Goal: Transaction & Acquisition: Purchase product/service

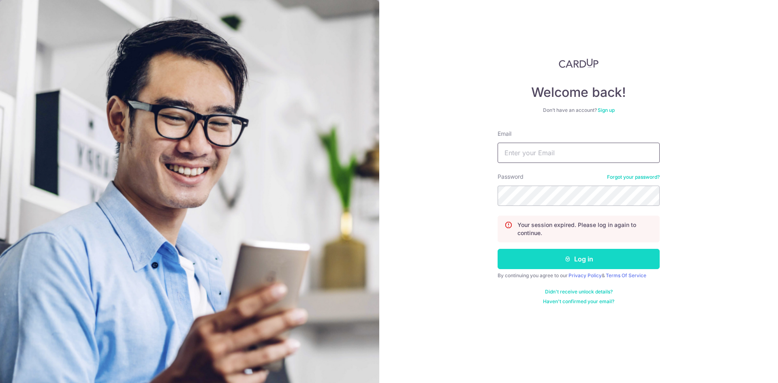
type input "[EMAIL_ADDRESS][DOMAIN_NAME]"
click at [548, 262] on button "Log in" at bounding box center [579, 259] width 162 height 20
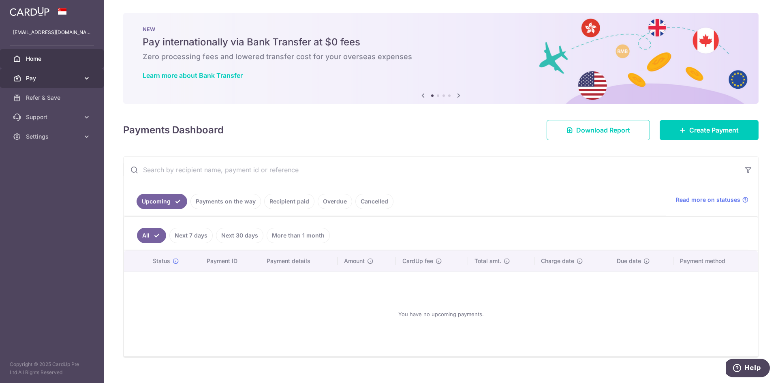
click at [85, 76] on icon at bounding box center [87, 78] width 8 height 8
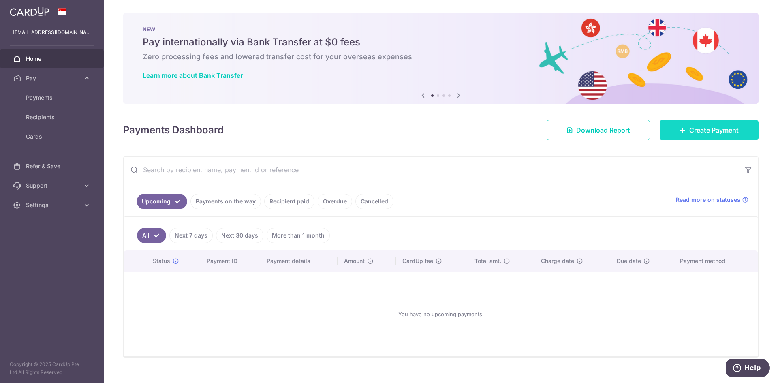
click at [698, 127] on span "Create Payment" at bounding box center [714, 130] width 49 height 10
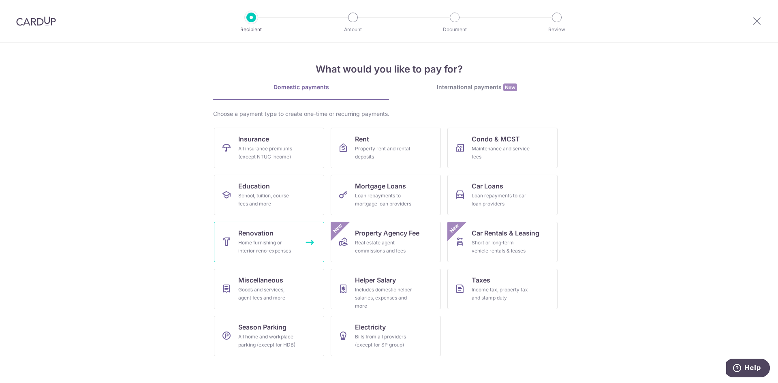
click at [278, 240] on div "Home furnishing or interior reno-expenses" at bounding box center [267, 247] width 58 height 16
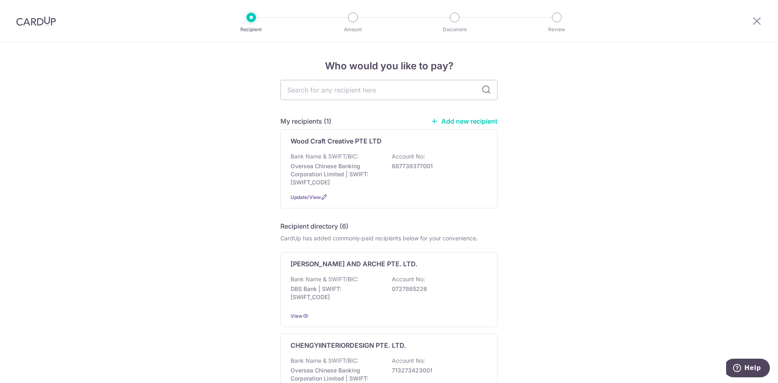
click at [474, 117] on link "Add new recipient" at bounding box center [464, 121] width 67 height 8
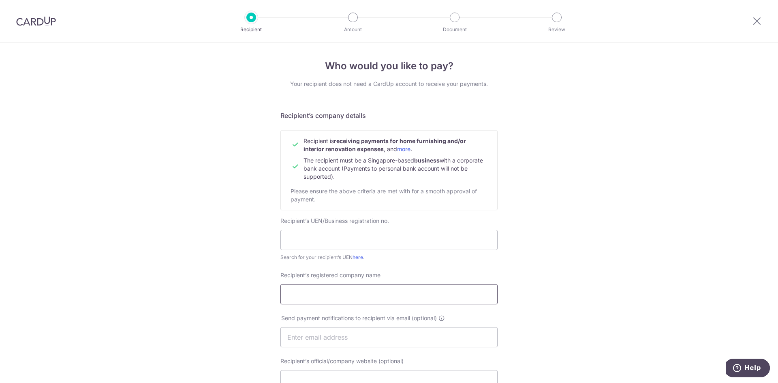
drag, startPoint x: 407, startPoint y: 293, endPoint x: 414, endPoint y: 294, distance: 7.7
click at [407, 293] on input "Recipient’s registered company name" at bounding box center [389, 294] width 217 height 20
paste input "RayLee Construction"
type input "RayLee Construction"
click at [431, 231] on input "text" at bounding box center [389, 240] width 217 height 20
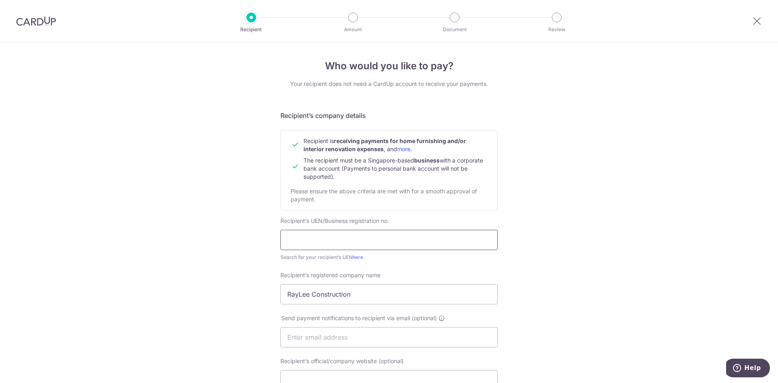
paste input "53494892L"
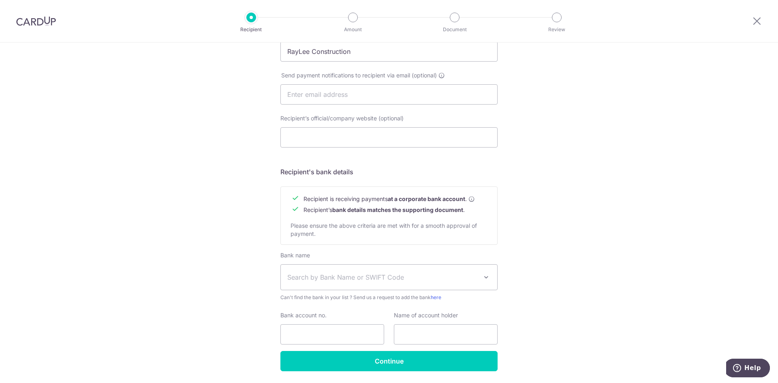
scroll to position [243, 0]
type input "53494892L"
click at [352, 95] on input "text" at bounding box center [389, 94] width 217 height 20
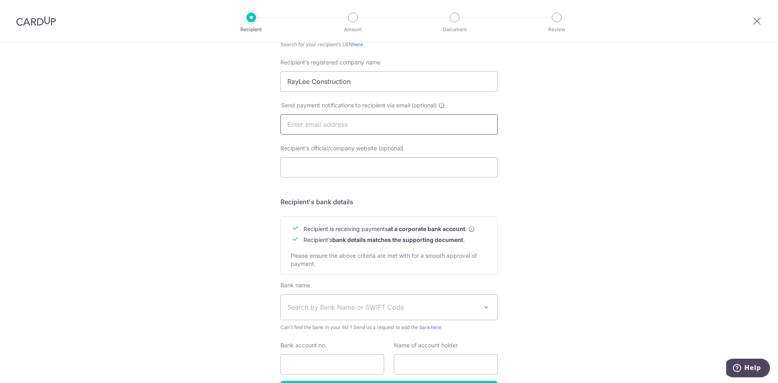
scroll to position [122, 0]
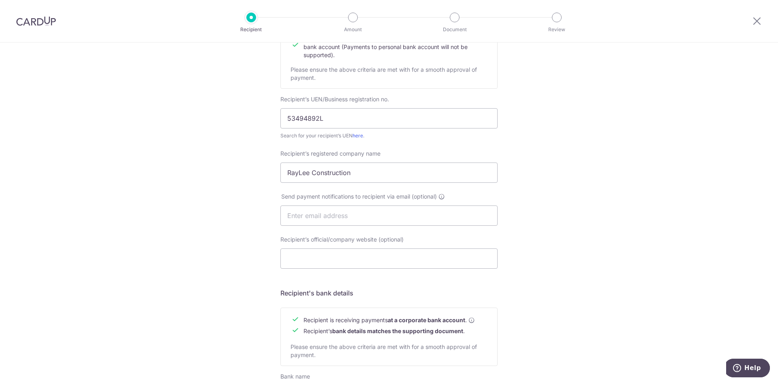
drag, startPoint x: 640, startPoint y: 126, endPoint x: 635, endPoint y: 102, distance: 24.0
click at [639, 124] on div "Who would you like to pay? Your recipient does not need a CardUp account to rec…" at bounding box center [389, 226] width 778 height 610
click at [370, 212] on input "text" at bounding box center [389, 216] width 217 height 20
type input "[EMAIL_ADDRESS][DOMAIN_NAME]"
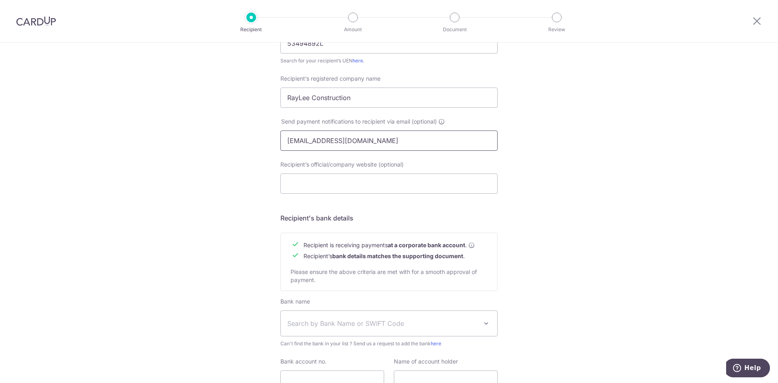
scroll to position [269, 0]
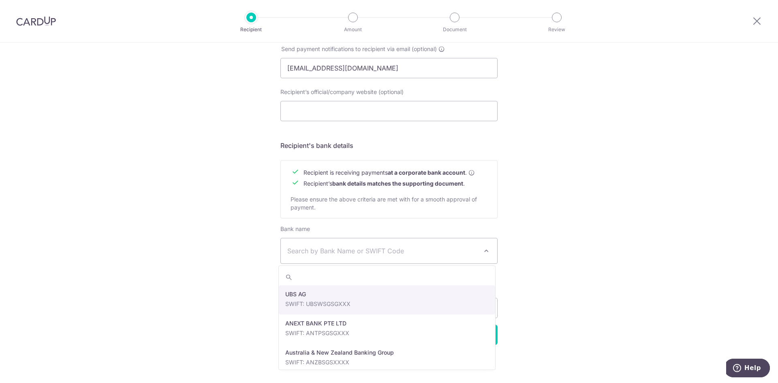
click at [397, 247] on span "Search by Bank Name or SWIFT Code" at bounding box center [382, 251] width 191 height 10
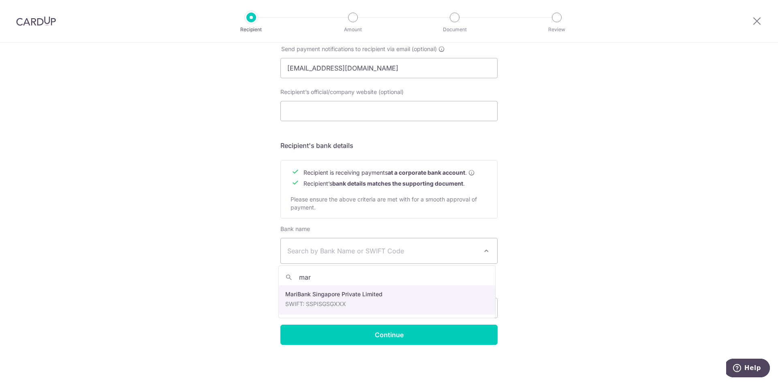
type input "mar"
select select "22890"
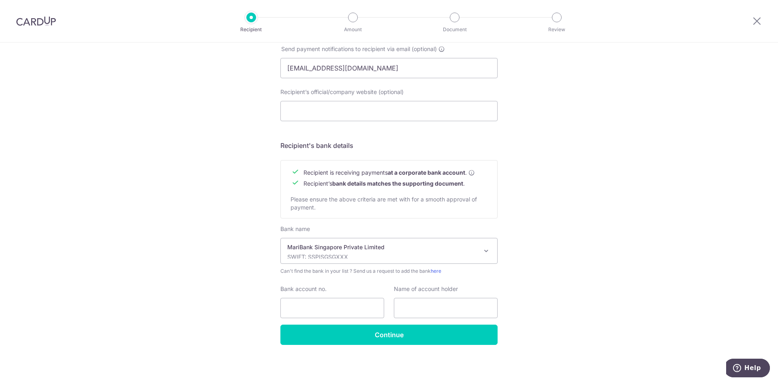
click at [641, 281] on div "Who would you like to pay? Your recipient does not need a CardUp account to rec…" at bounding box center [389, 78] width 778 height 610
click at [449, 307] on input "text" at bounding box center [446, 308] width 104 height 20
drag, startPoint x: 620, startPoint y: 272, endPoint x: 628, endPoint y: 268, distance: 9.6
click at [620, 272] on div "Who would you like to pay? Your recipient does not need a CardUp account to rec…" at bounding box center [389, 78] width 778 height 610
click at [303, 300] on input "Bank account no." at bounding box center [333, 308] width 104 height 20
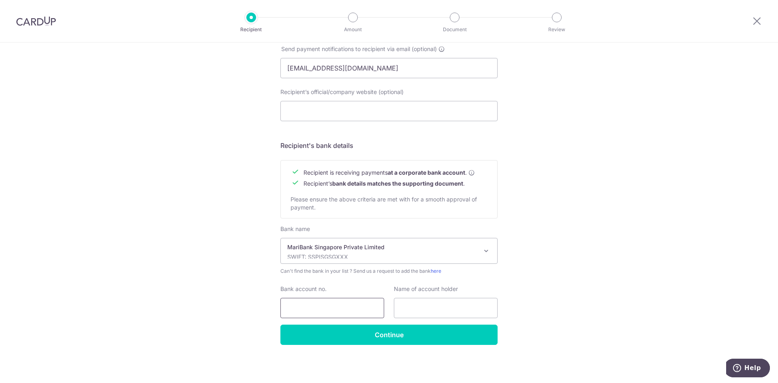
paste input "251 624 754"
click at [583, 280] on div "Who would you like to pay? Your recipient does not need a CardUp account to rec…" at bounding box center [389, 78] width 778 height 610
drag, startPoint x: 311, startPoint y: 307, endPoint x: 349, endPoint y: 306, distance: 38.5
click at [312, 307] on input "251 624 754" at bounding box center [333, 308] width 104 height 20
type input "251624754"
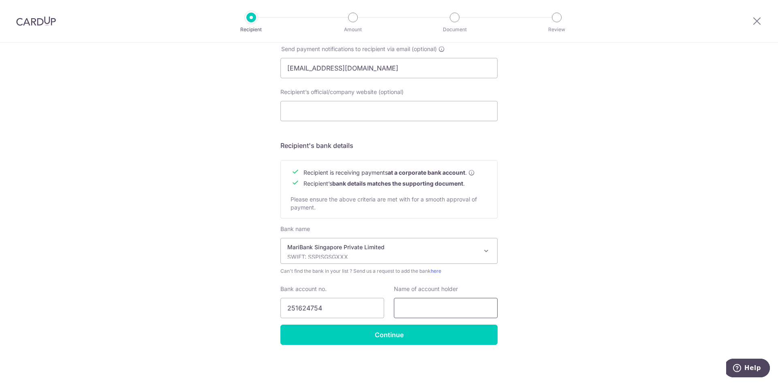
drag, startPoint x: 415, startPoint y: 308, endPoint x: 462, endPoint y: 318, distance: 48.1
click at [415, 308] on input "text" at bounding box center [446, 308] width 104 height 20
type input "Raymond Lee"
click at [426, 333] on input "Continue" at bounding box center [389, 335] width 217 height 20
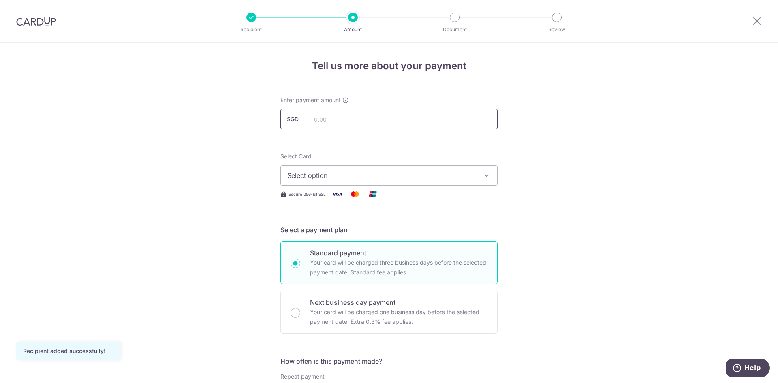
click at [353, 112] on input "text" at bounding box center [389, 119] width 217 height 20
click at [379, 114] on input "text" at bounding box center [389, 119] width 217 height 20
type input "6,505.95"
click at [430, 176] on span "Select option" at bounding box center [381, 176] width 189 height 10
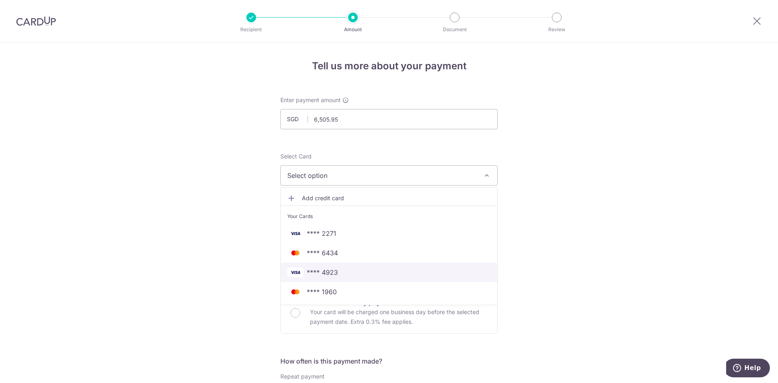
click at [362, 270] on span "**** 4923" at bounding box center [389, 273] width 204 height 10
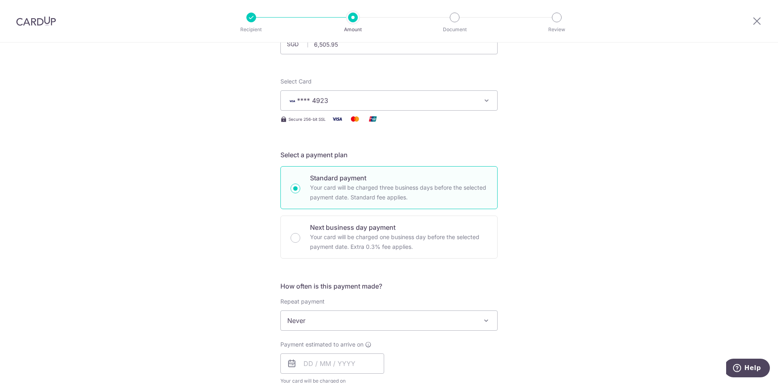
scroll to position [203, 0]
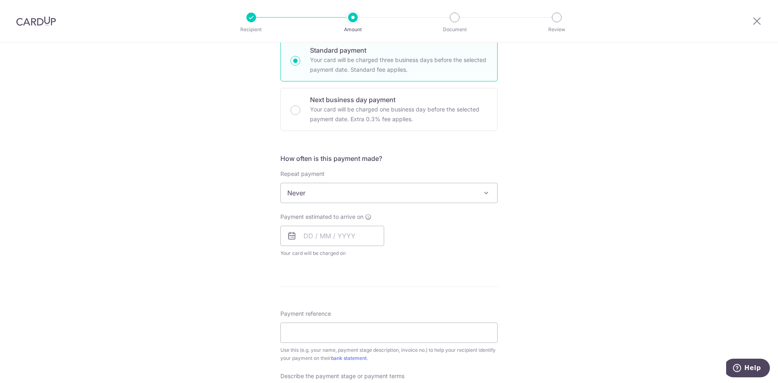
click at [429, 198] on span "Never" at bounding box center [389, 192] width 217 height 19
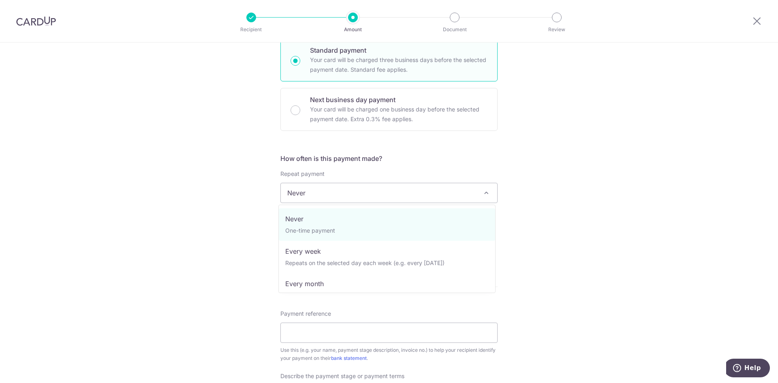
click at [569, 169] on div "Tell us more about your payment Enter payment amount SGD 6,505.95 6505.95 Recip…" at bounding box center [389, 234] width 778 height 788
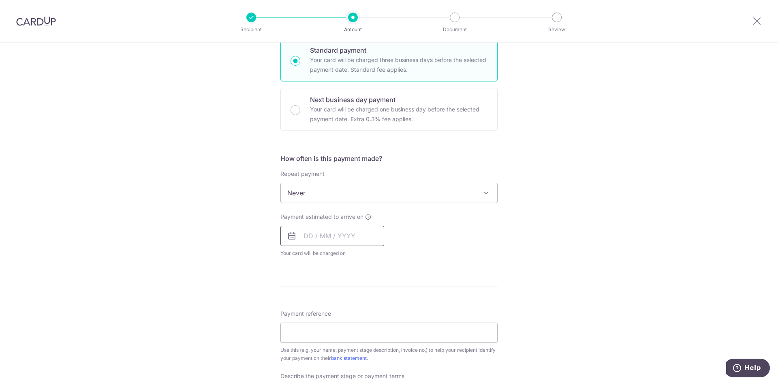
click at [343, 239] on input "text" at bounding box center [333, 236] width 104 height 20
click at [356, 292] on link "4" at bounding box center [362, 293] width 13 height 13
type input "04/09/2025"
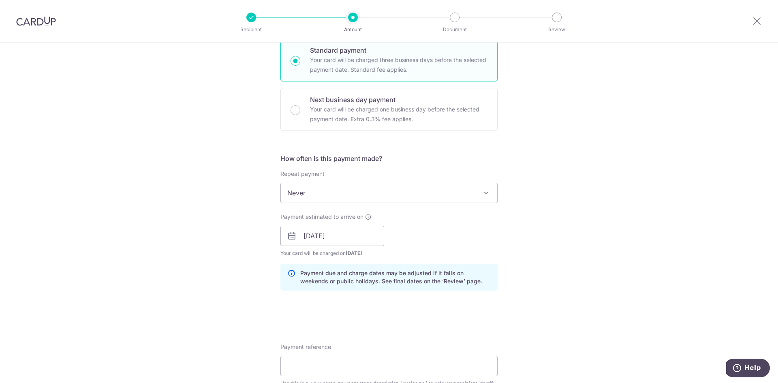
click at [554, 227] on div "Tell us more about your payment Enter payment amount SGD 6,505.95 6505.95 Recip…" at bounding box center [389, 250] width 778 height 821
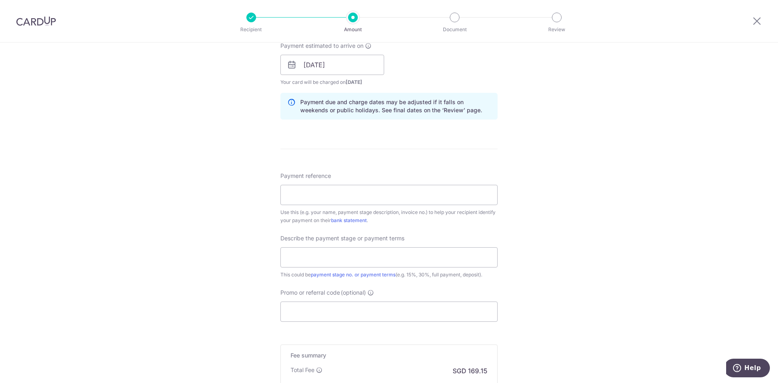
scroll to position [446, 0]
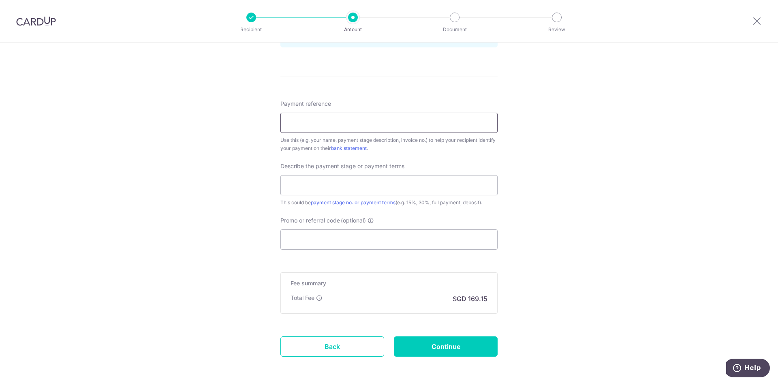
click at [388, 128] on input "Payment reference" at bounding box center [389, 123] width 217 height 20
type input "Blk 88C Jalan Satu 07-147"
click at [373, 189] on input "text" at bounding box center [389, 185] width 217 height 20
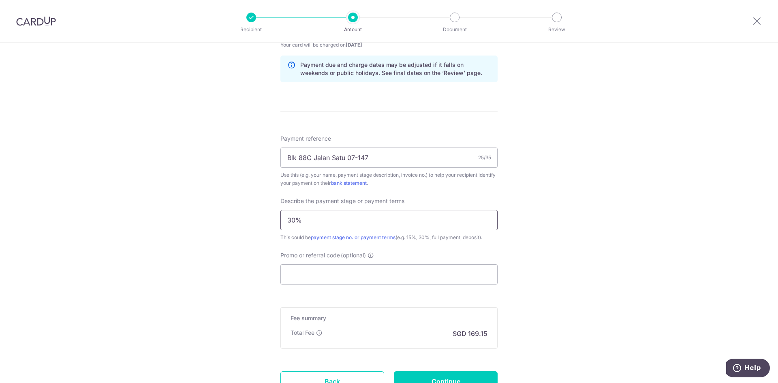
scroll to position [278, 0]
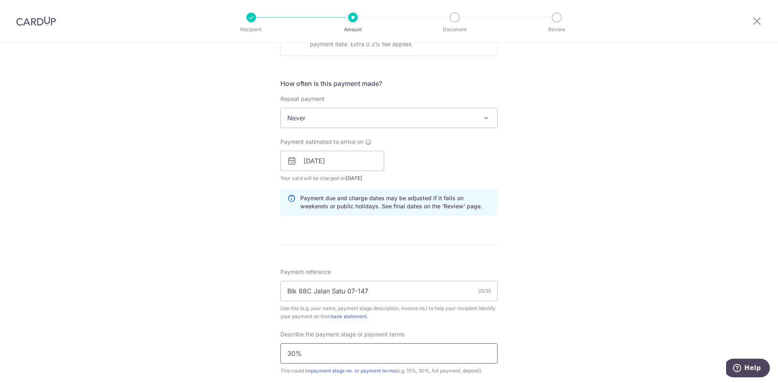
type input "30%"
click at [357, 358] on input "30%" at bounding box center [389, 353] width 217 height 20
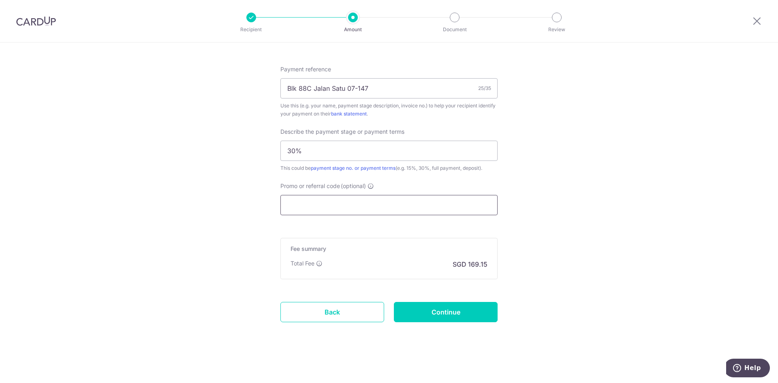
click at [359, 202] on input "Promo or referral code (optional)" at bounding box center [389, 205] width 217 height 20
paste input "RENO25ONE"
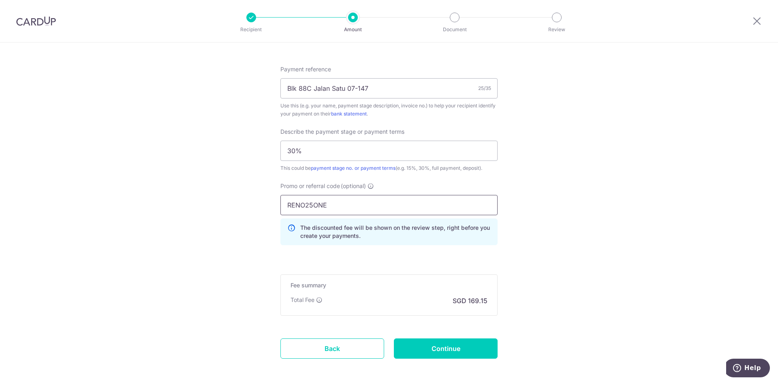
type input "RENO25ONE"
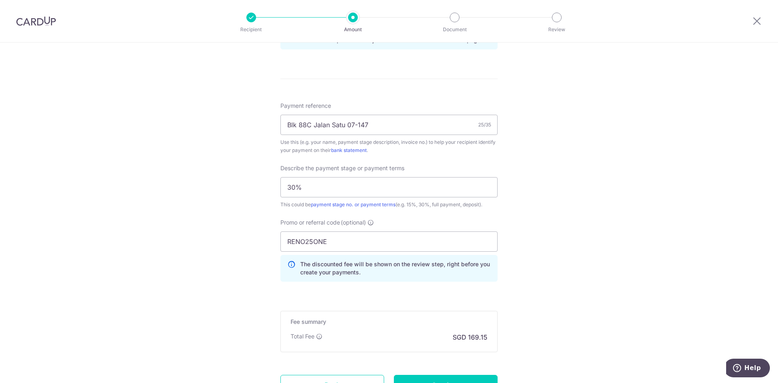
scroll to position [517, 0]
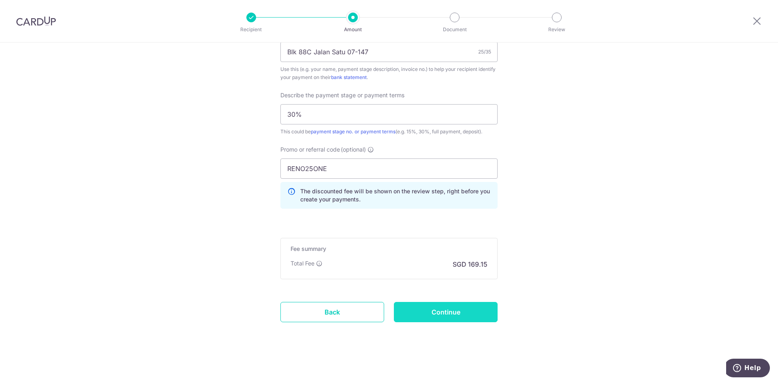
click at [449, 311] on input "Continue" at bounding box center [446, 312] width 104 height 20
type input "Create Schedule"
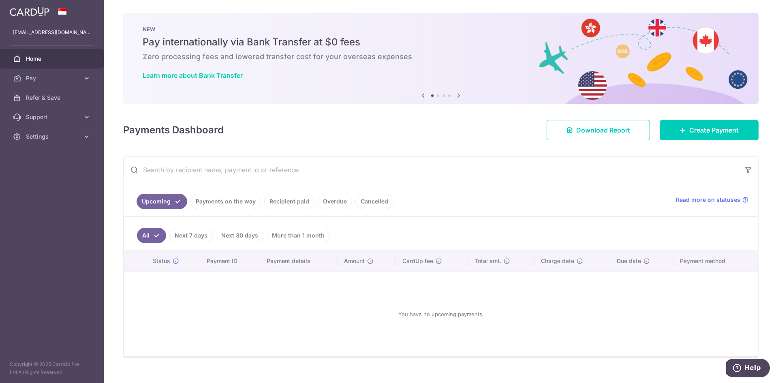
click at [456, 94] on icon at bounding box center [459, 95] width 10 height 10
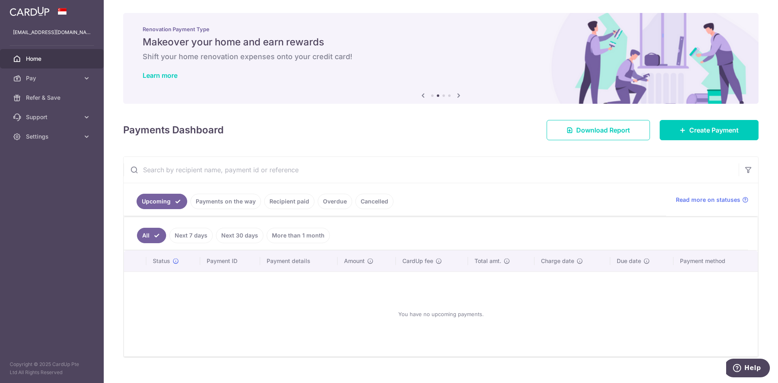
click at [457, 94] on icon at bounding box center [459, 95] width 10 height 10
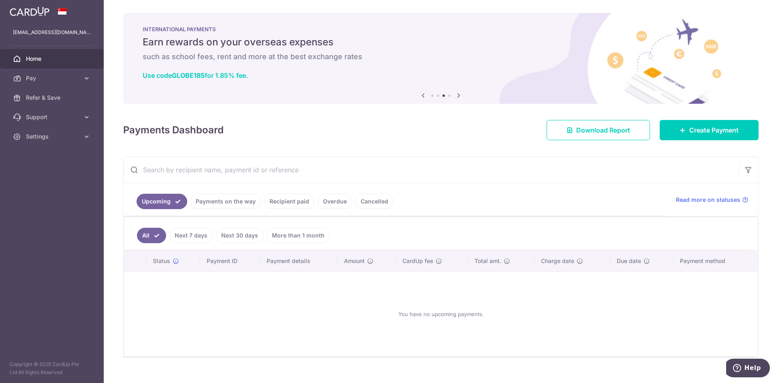
click at [418, 96] on icon at bounding box center [423, 95] width 10 height 10
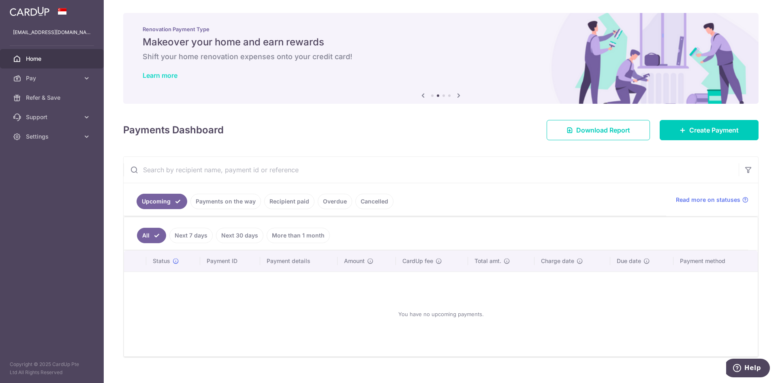
click at [171, 74] on link "Learn more" at bounding box center [160, 75] width 35 height 8
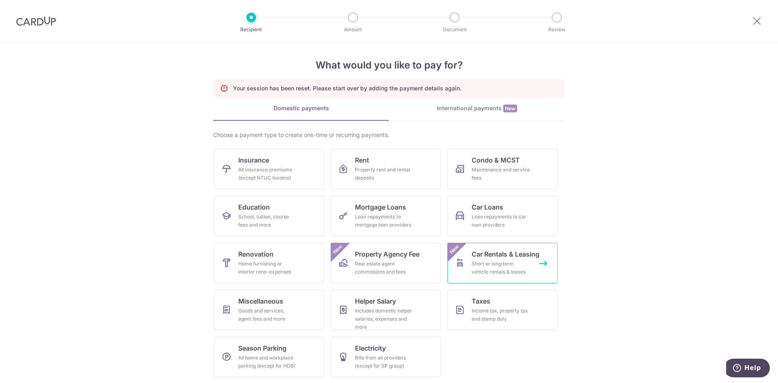
scroll to position [5, 0]
click at [269, 271] on div "Home furnishing or interior reno-expenses" at bounding box center [267, 267] width 58 height 16
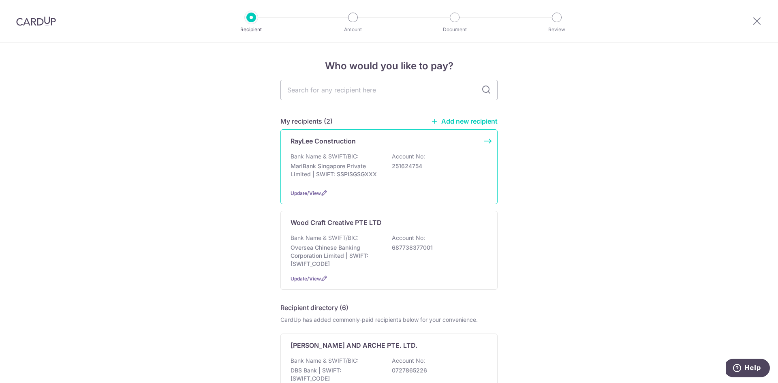
click at [404, 169] on p "251624754" at bounding box center [437, 166] width 91 height 8
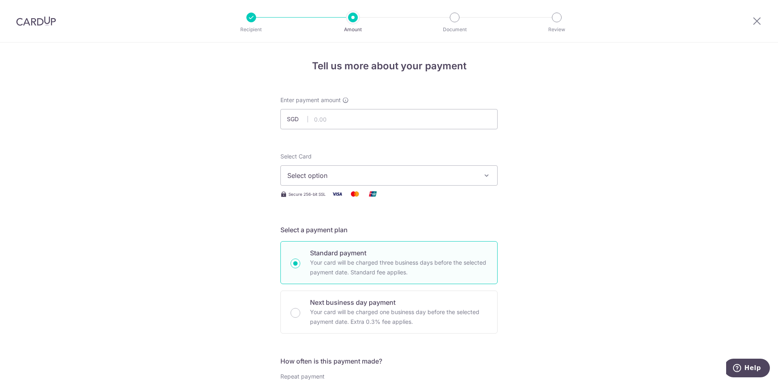
scroll to position [162, 0]
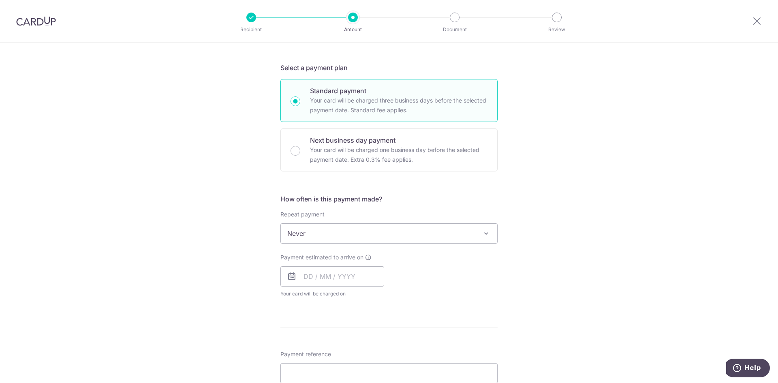
click at [684, 223] on div "Tell us more about your payment Enter payment amount SGD Select Card Select opt…" at bounding box center [389, 274] width 778 height 788
click at [0, 141] on div "Tell us more about your payment Enter payment amount SGD Select Card Select opt…" at bounding box center [389, 274] width 778 height 788
